Goal: Task Accomplishment & Management: Use online tool/utility

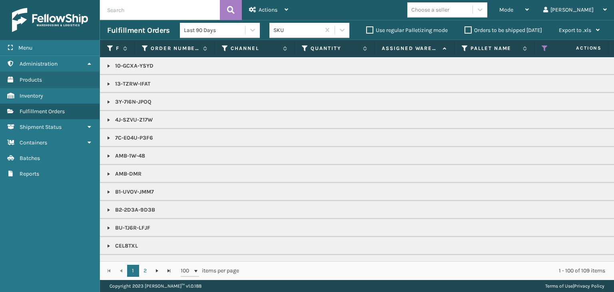
click at [547, 54] on th "Status" at bounding box center [574, 48] width 80 height 17
click at [547, 52] on icon at bounding box center [544, 48] width 6 height 7
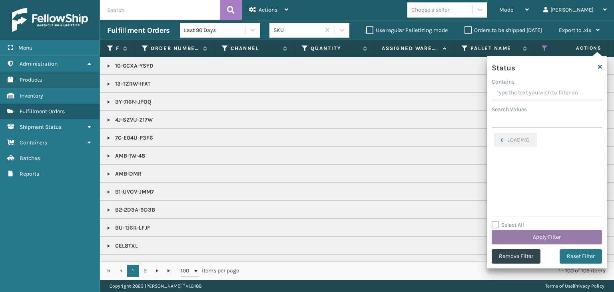
click at [518, 234] on button "Apply Filter" at bounding box center [546, 237] width 110 height 14
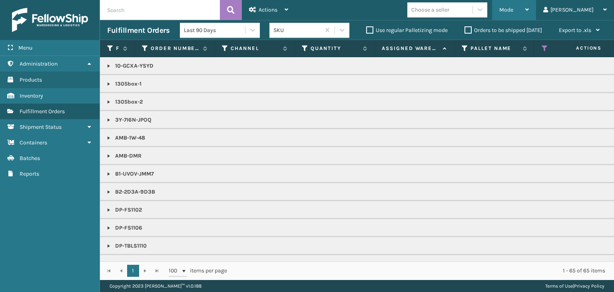
drag, startPoint x: 550, startPoint y: 12, endPoint x: 524, endPoint y: 14, distance: 25.7
click at [529, 12] on div "Mode" at bounding box center [514, 10] width 30 height 20
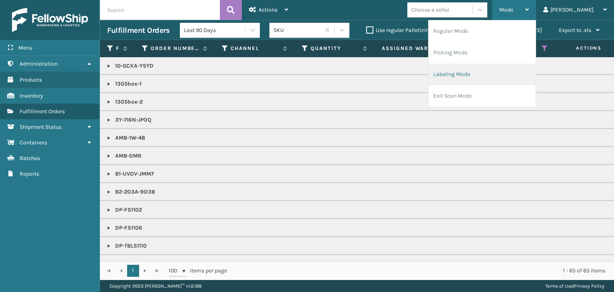
click at [519, 71] on li "Labeling Mode" at bounding box center [481, 75] width 107 height 22
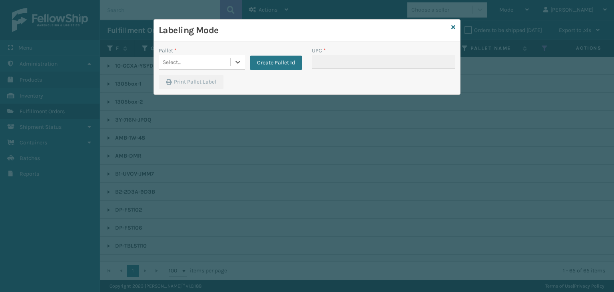
click at [200, 58] on div "Select..." at bounding box center [195, 62] width 72 height 13
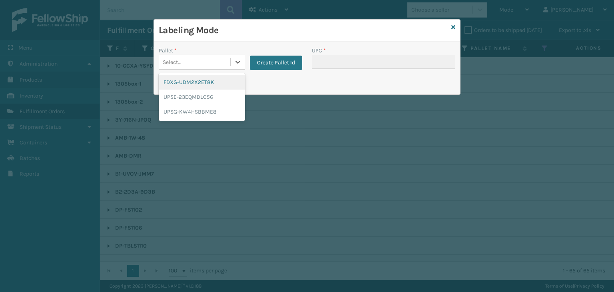
click at [202, 82] on div "FDXG-UDM2X2ET8K" at bounding box center [202, 82] width 86 height 15
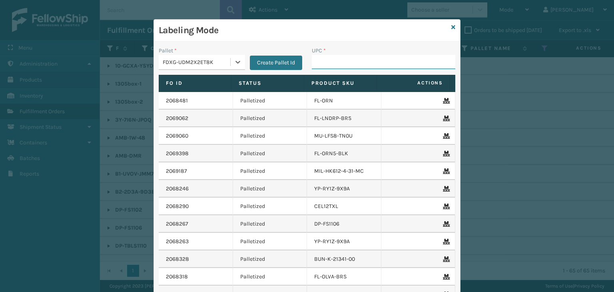
drag, startPoint x: 360, startPoint y: 63, endPoint x: 353, endPoint y: 60, distance: 7.1
click at [360, 63] on input "UPC *" at bounding box center [383, 62] width 143 height 14
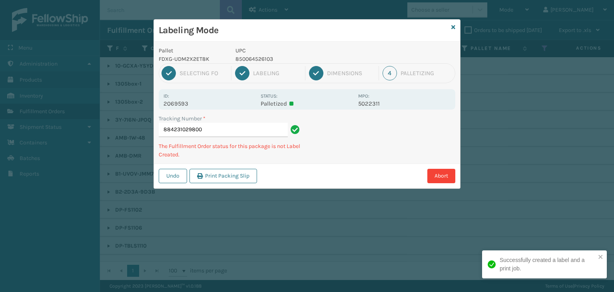
click at [258, 55] on p "850064526103" at bounding box center [294, 59] width 118 height 8
copy p "850064526103"
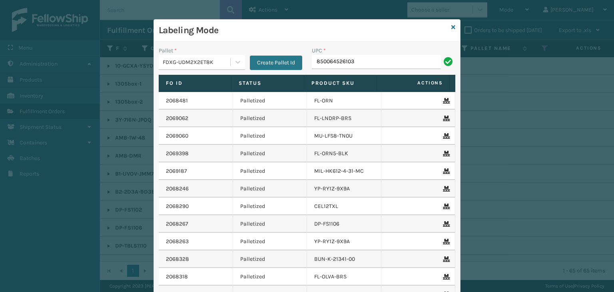
type input "850064526103"
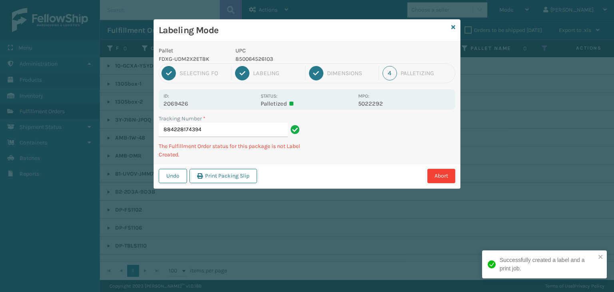
type input "884228174394850064526103"
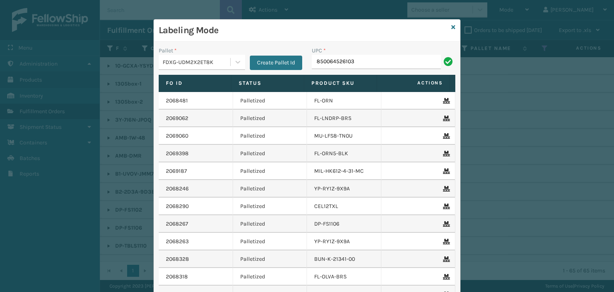
type input "850064526103"
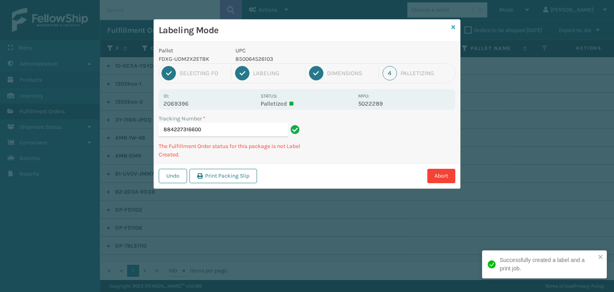
click at [452, 28] on icon at bounding box center [453, 27] width 4 height 6
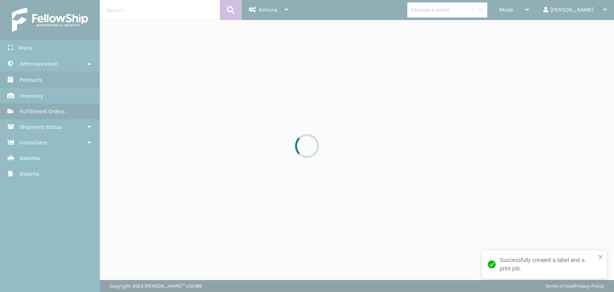
click at [462, 10] on div at bounding box center [307, 146] width 614 height 292
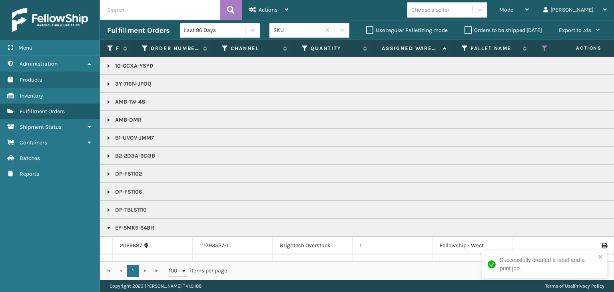
click at [449, 10] on div "Choose a seller" at bounding box center [430, 10] width 38 height 8
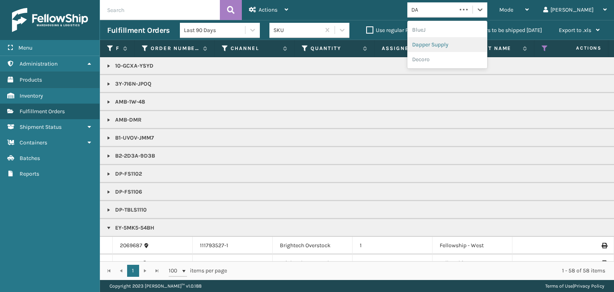
type input "DA"
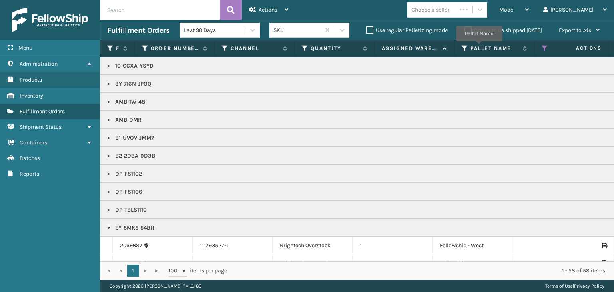
click at [479, 47] on label "Pallet Name" at bounding box center [494, 48] width 48 height 7
click at [449, 8] on div "Choose a seller" at bounding box center [430, 10] width 38 height 8
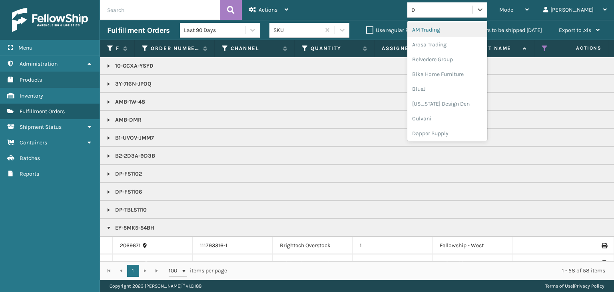
type input "DA"
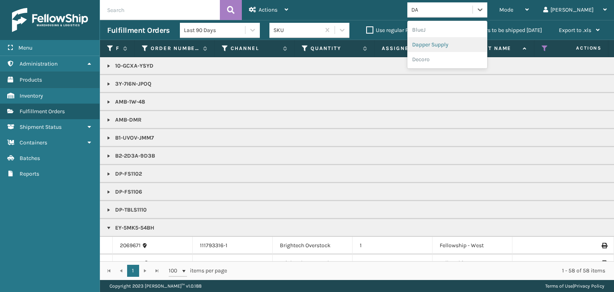
click at [470, 46] on div "Dapper Supply" at bounding box center [447, 44] width 80 height 15
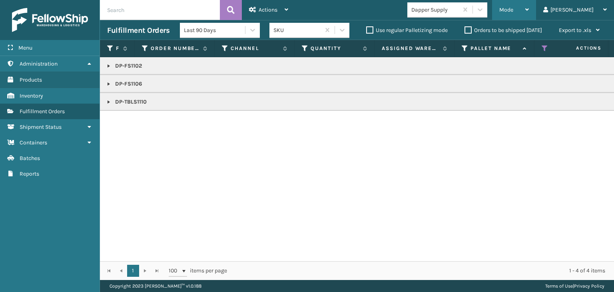
click at [529, 8] on div "Mode" at bounding box center [514, 10] width 30 height 20
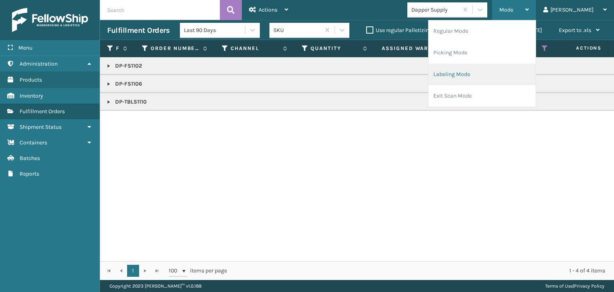
click at [513, 69] on li "Labeling Mode" at bounding box center [481, 75] width 107 height 22
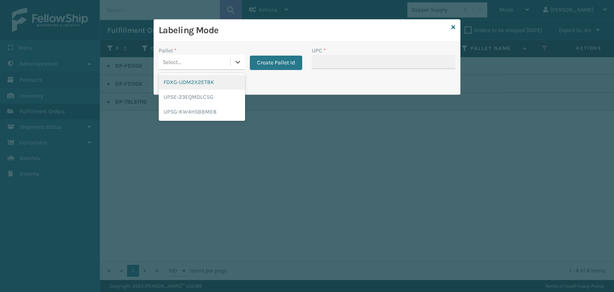
click at [214, 61] on div "Select..." at bounding box center [195, 62] width 72 height 13
click at [217, 109] on div "UPSG-KW4HSBBME8" at bounding box center [202, 111] width 86 height 15
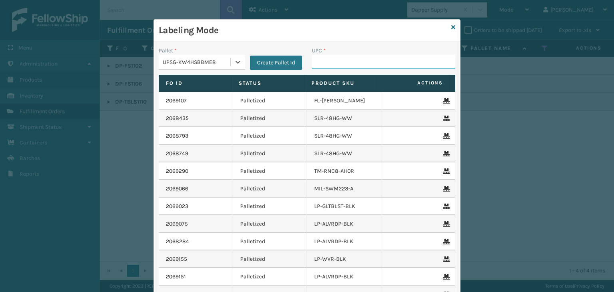
click at [335, 65] on input "UPC *" at bounding box center [383, 62] width 143 height 14
click at [451, 28] on icon at bounding box center [453, 27] width 4 height 6
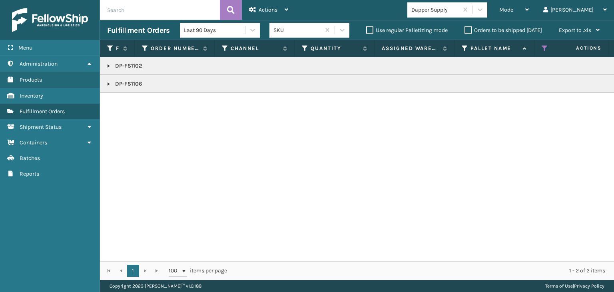
click at [109, 83] on link at bounding box center [108, 84] width 6 height 6
click at [109, 64] on link at bounding box center [108, 66] width 6 height 6
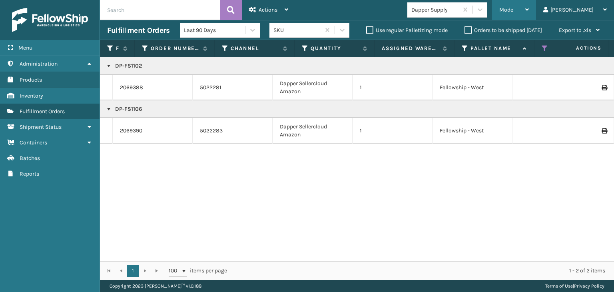
click at [529, 12] on div "Mode" at bounding box center [514, 10] width 30 height 20
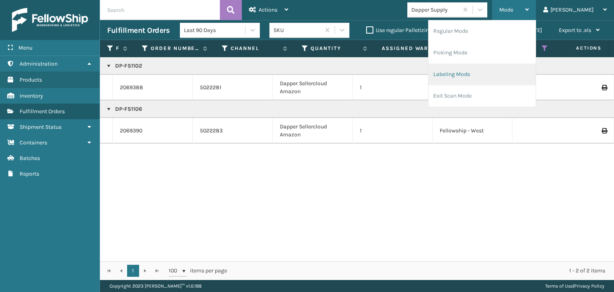
click at [514, 70] on li "Labeling Mode" at bounding box center [481, 75] width 107 height 22
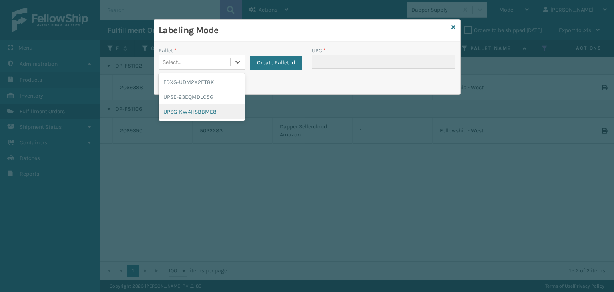
click at [209, 112] on div "UPSG-KW4HSBBME8" at bounding box center [202, 111] width 86 height 15
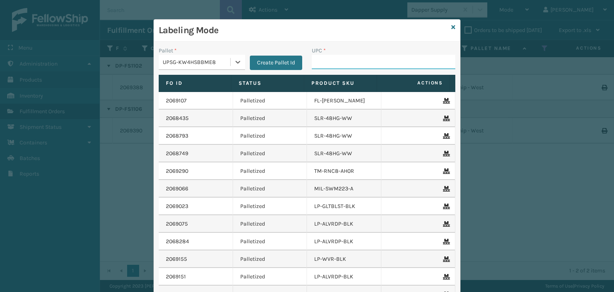
click at [323, 66] on input "UPC *" at bounding box center [383, 62] width 143 height 14
type input "850040667295"
